Goal: Transaction & Acquisition: Purchase product/service

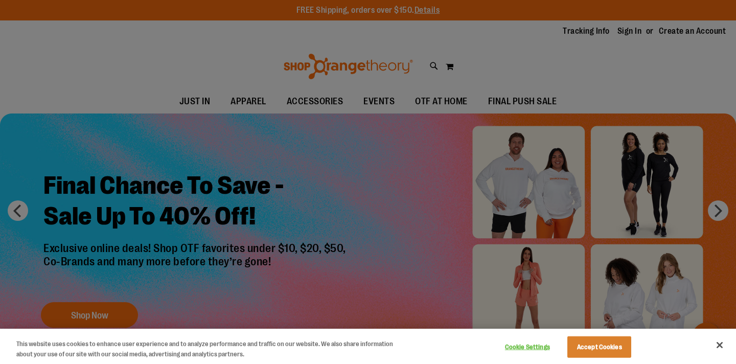
click at [266, 183] on div at bounding box center [368, 182] width 736 height 364
click at [121, 259] on div at bounding box center [368, 182] width 736 height 364
click at [96, 326] on div at bounding box center [368, 182] width 736 height 364
click at [600, 351] on button "Accept Cookies" at bounding box center [600, 346] width 64 height 21
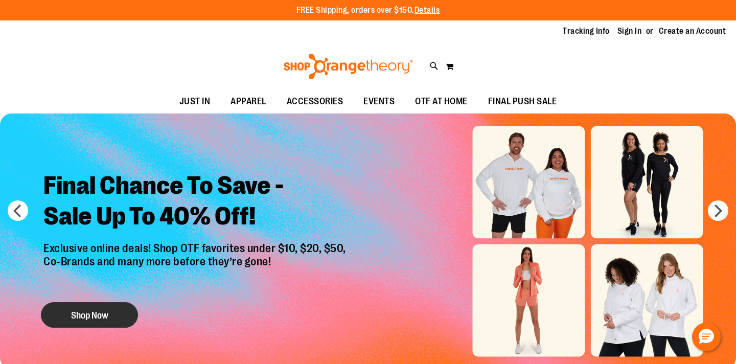
click at [105, 310] on button "Shop Now" at bounding box center [89, 315] width 97 height 26
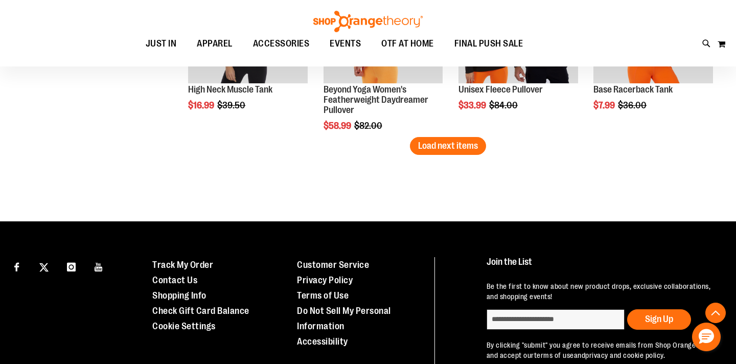
scroll to position [1679, 0]
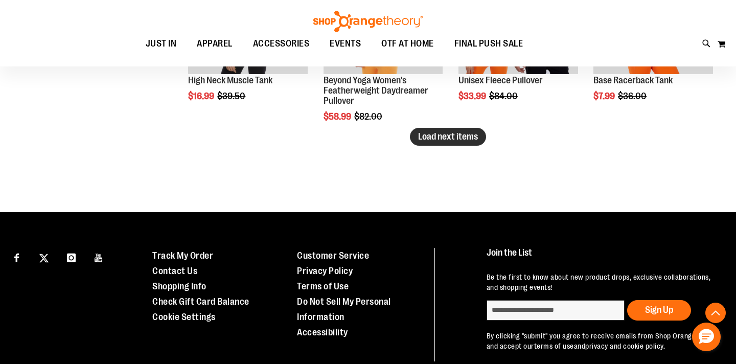
click at [448, 139] on span "Load next items" at bounding box center [448, 136] width 60 height 10
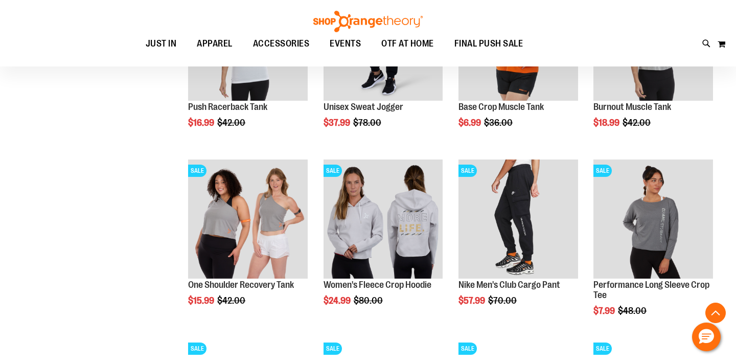
scroll to position [1840, 0]
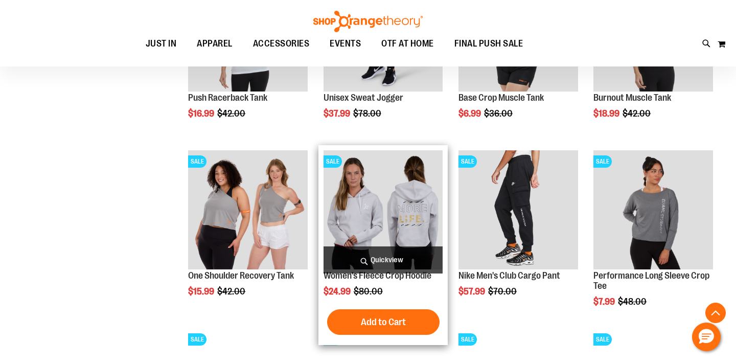
click at [388, 202] on img "product" at bounding box center [384, 210] width 120 height 120
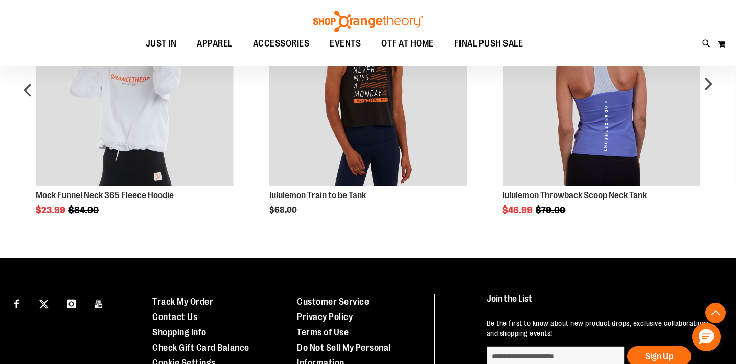
scroll to position [714, 0]
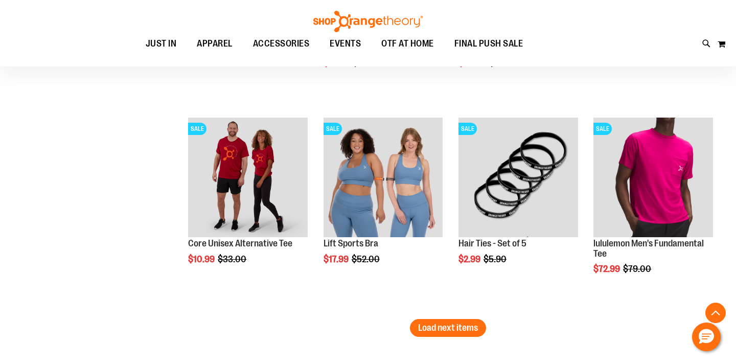
scroll to position [1660, 0]
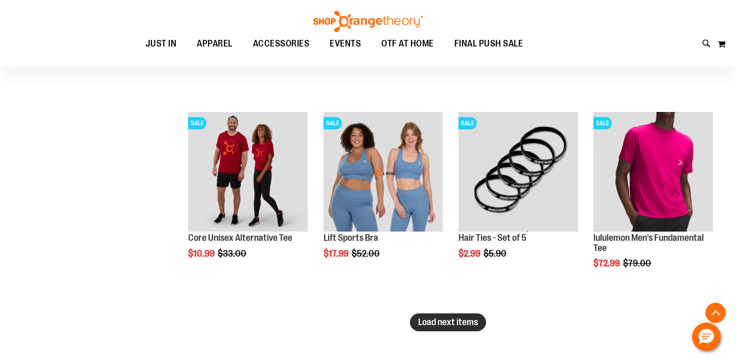
click at [455, 319] on span "Load next items" at bounding box center [448, 322] width 60 height 10
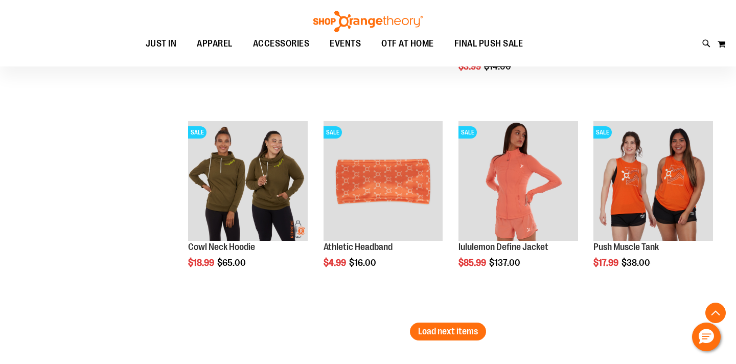
scroll to position [2317, 0]
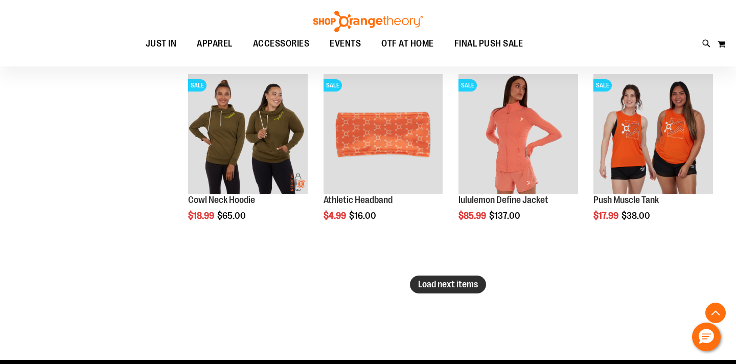
click at [421, 286] on span "Load next items" at bounding box center [448, 284] width 60 height 10
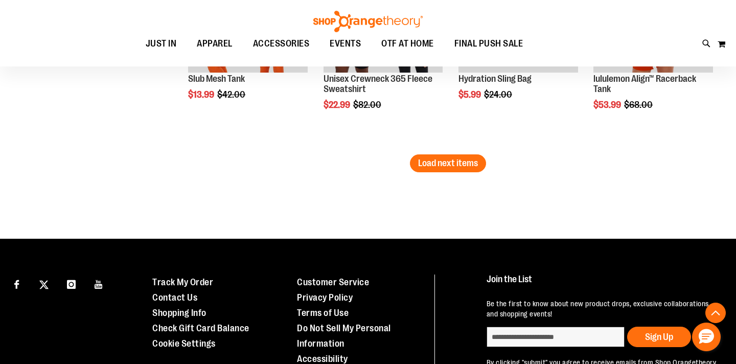
scroll to position [3087, 0]
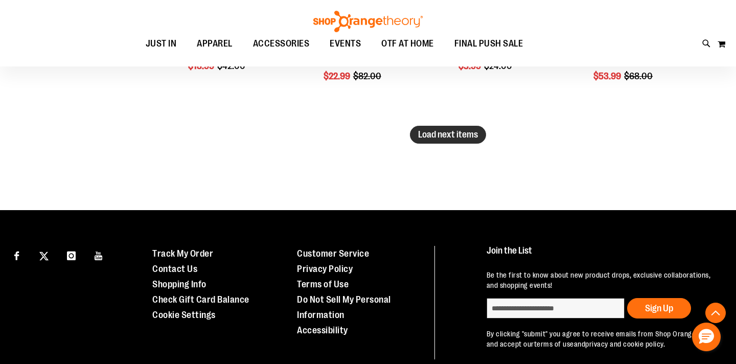
click at [452, 131] on span "Load next items" at bounding box center [448, 134] width 60 height 10
